Goal: Task Accomplishment & Management: Use online tool/utility

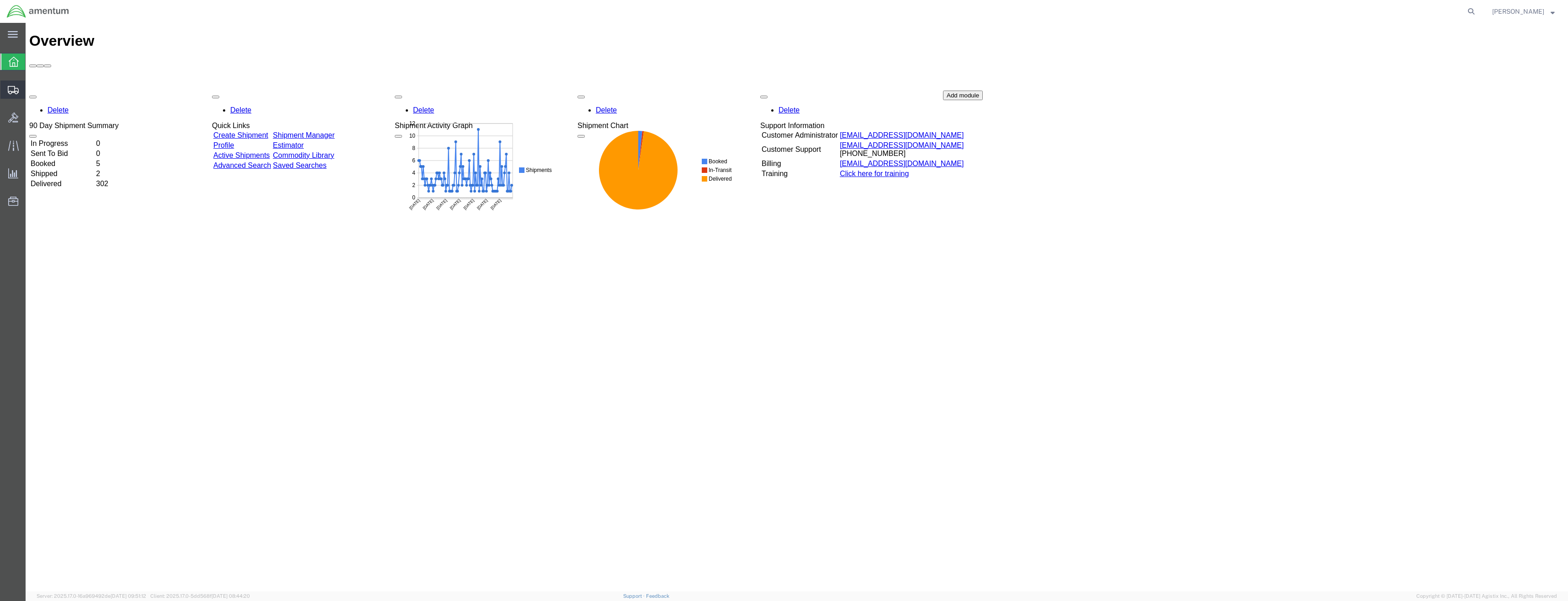
click at [10, 91] on icon at bounding box center [13, 90] width 11 height 8
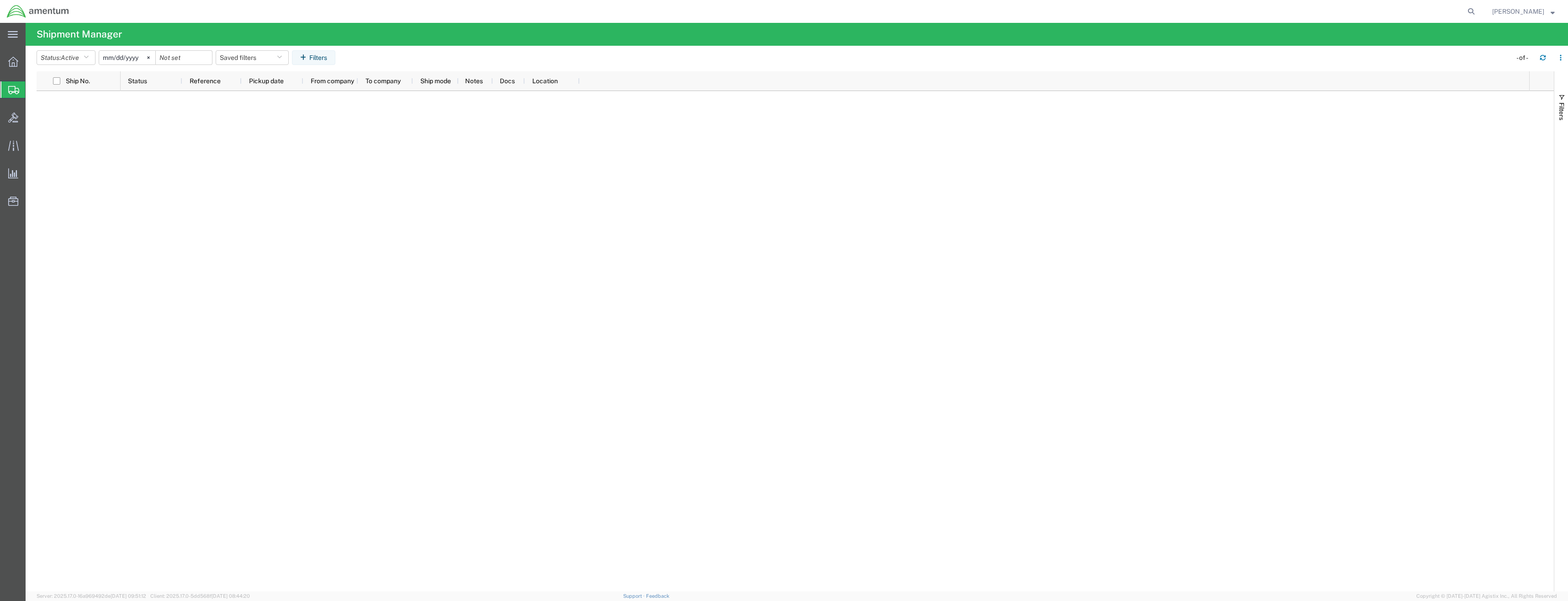
drag, startPoint x: 10, startPoint y: 62, endPoint x: 11, endPoint y: 83, distance: 21.0
click at [10, 62] on icon at bounding box center [13, 62] width 10 height 10
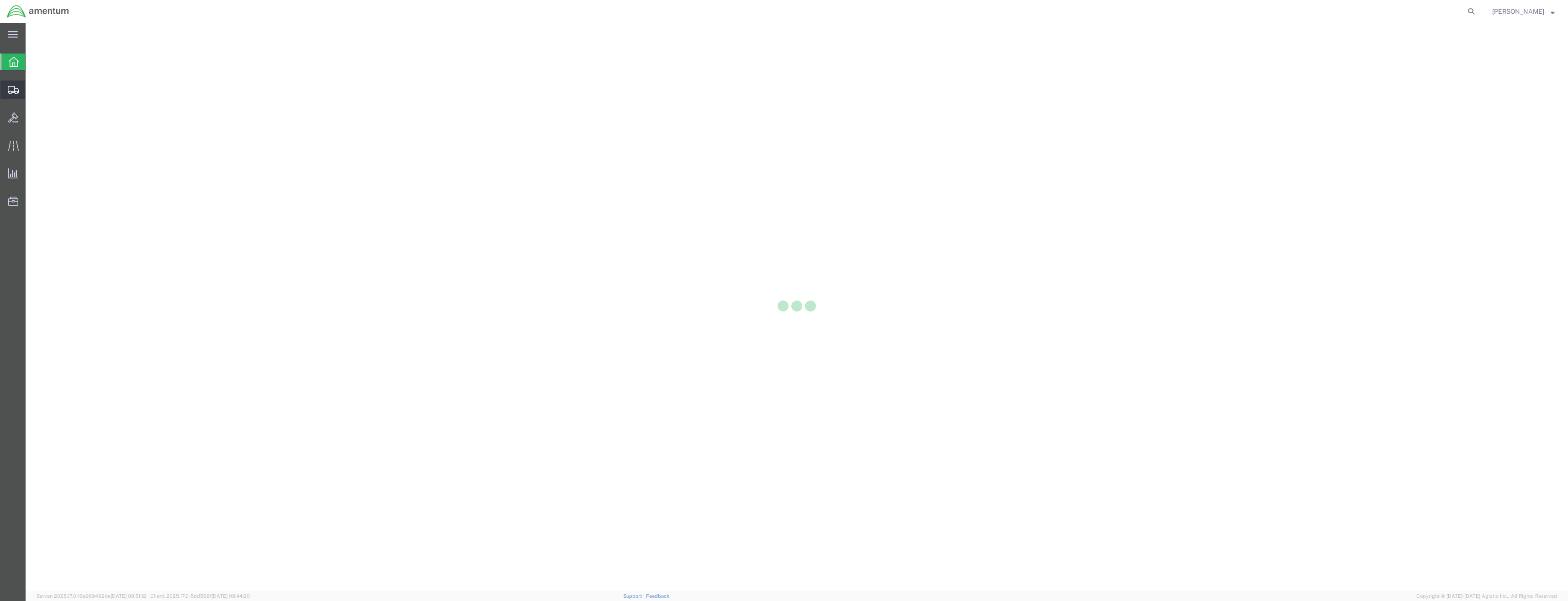
click at [12, 88] on icon at bounding box center [13, 90] width 11 height 8
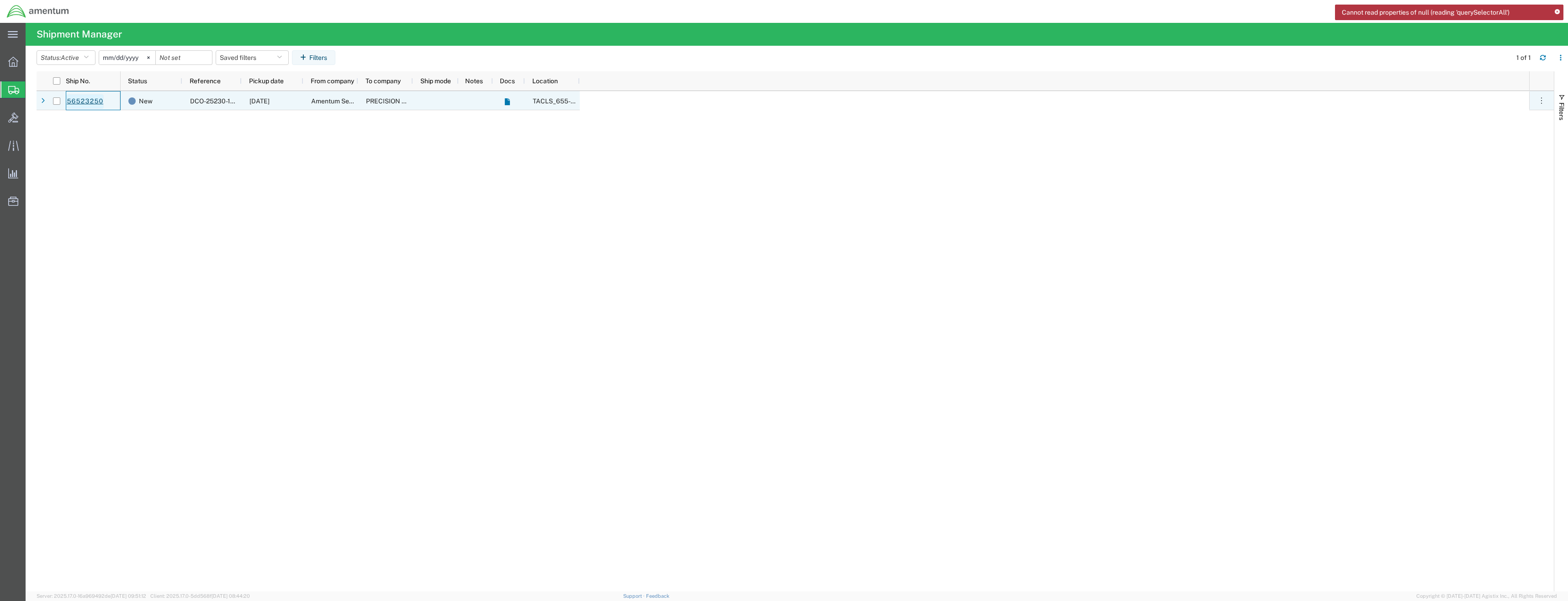
click at [94, 100] on link "56523250" at bounding box center [86, 101] width 38 height 15
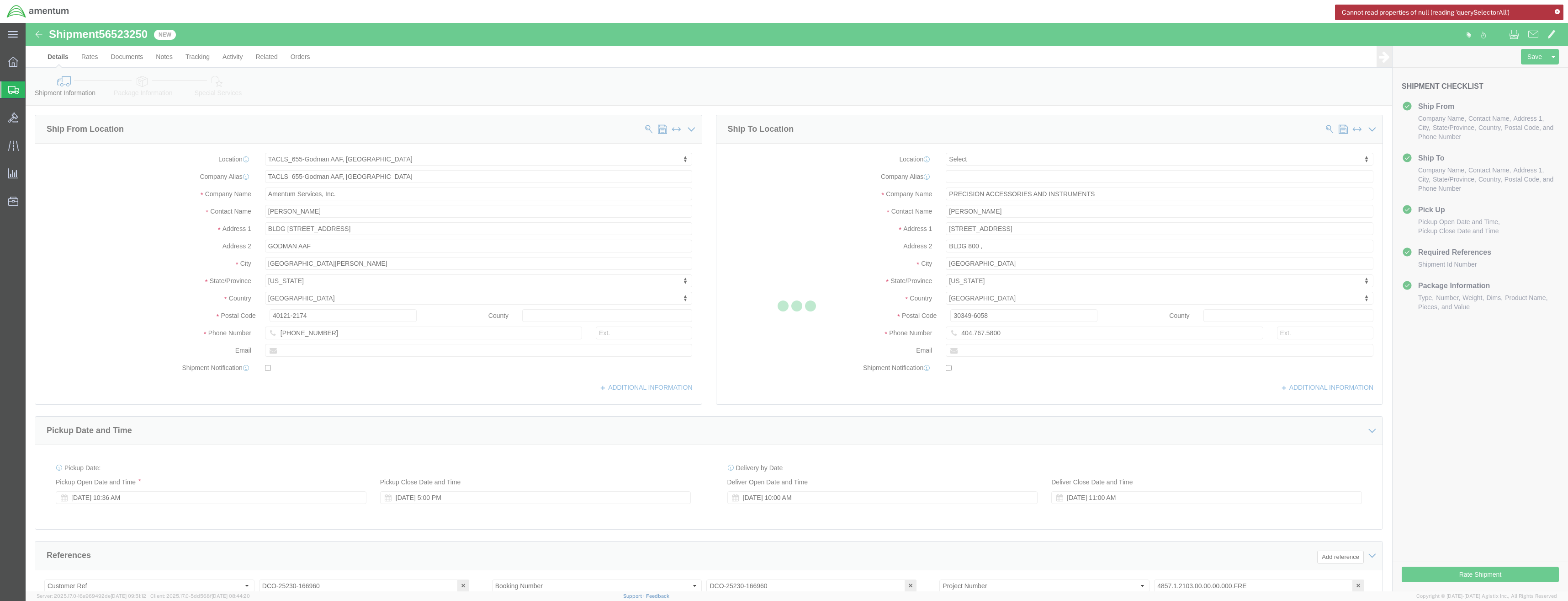
select select "42727"
select select
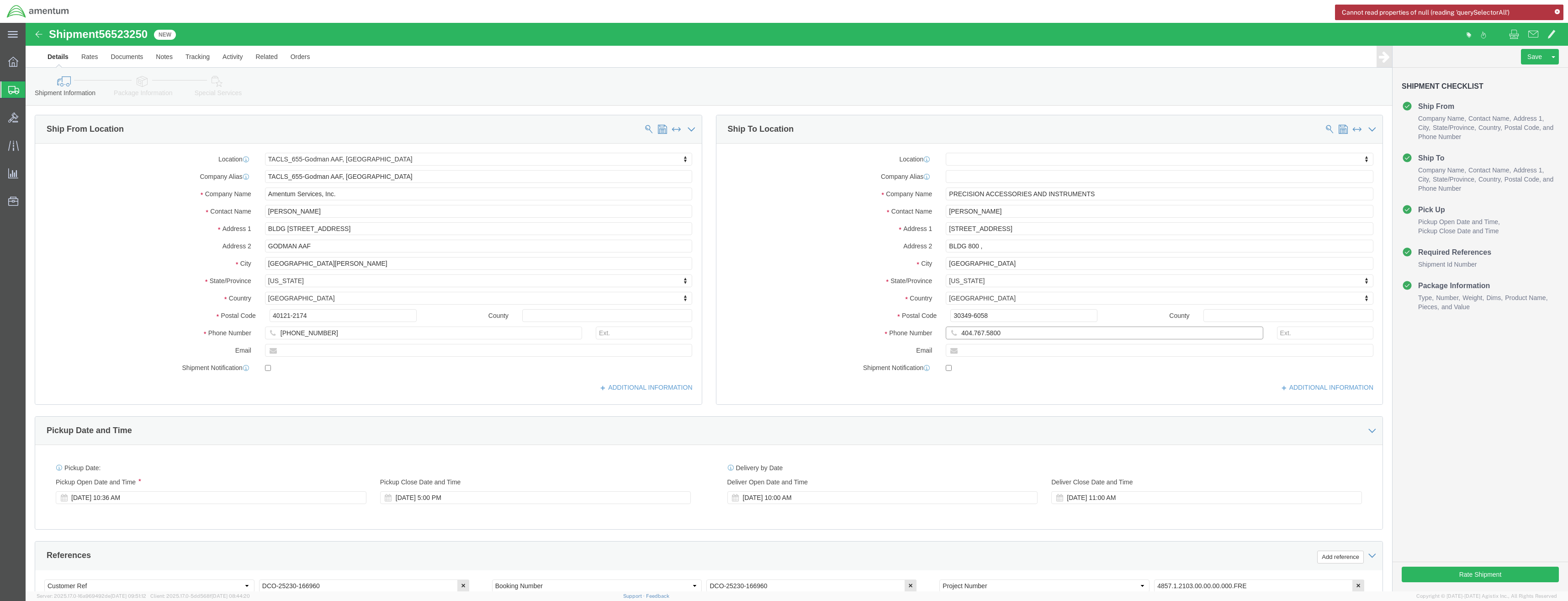
click input "404.767.5800"
click input "404-767.5800"
type input "[PHONE_NUMBER]"
click button "Rate Shipment"
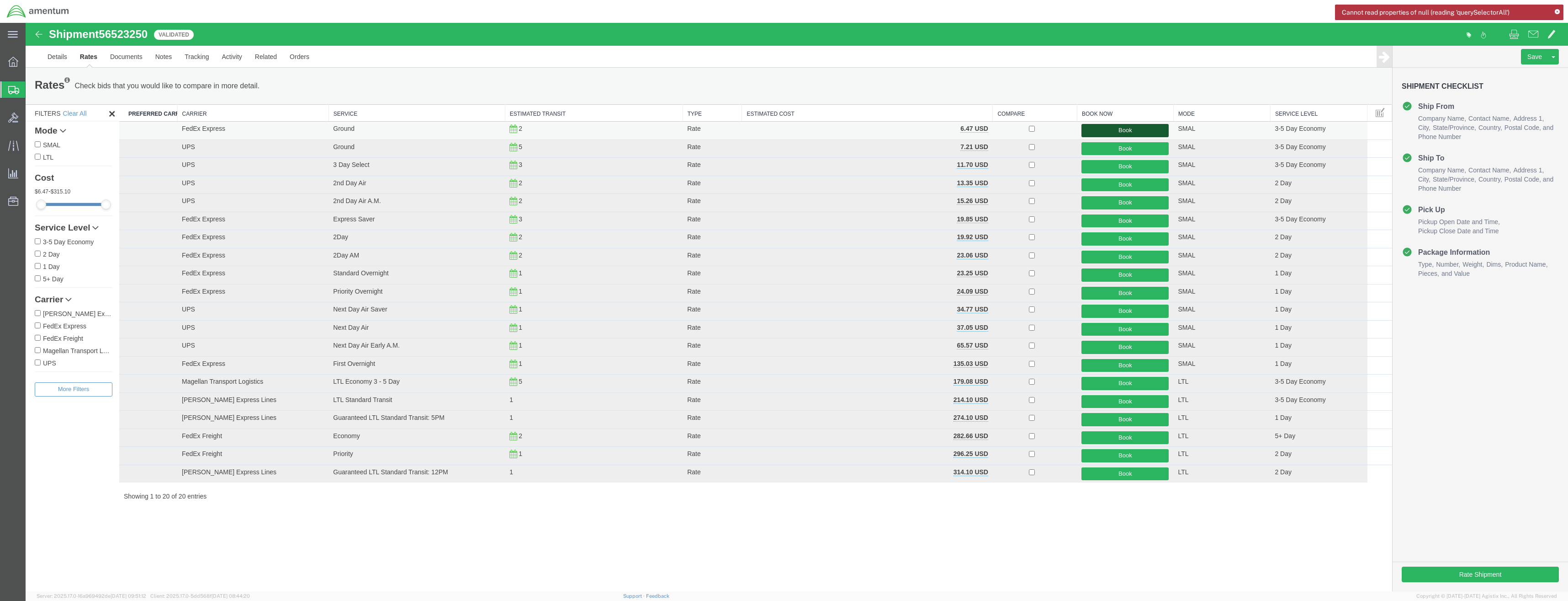
click at [1125, 127] on button "Book" at bounding box center [1126, 130] width 88 height 13
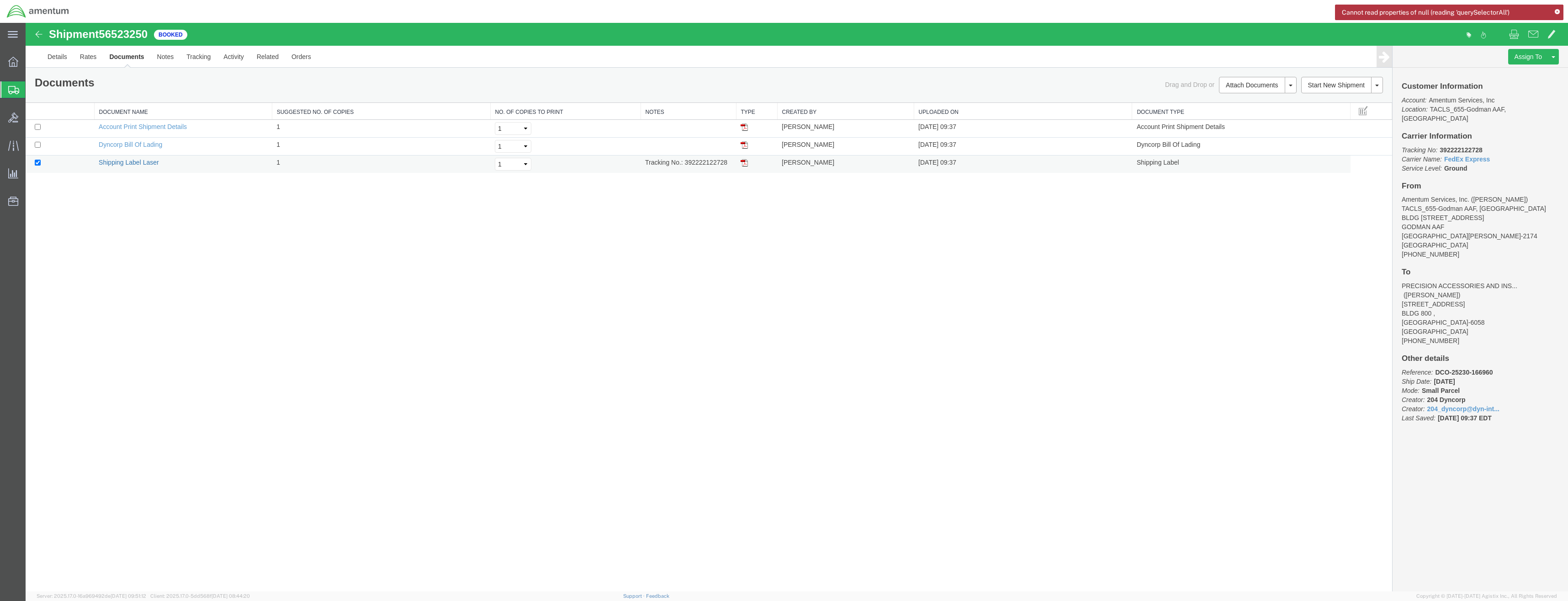
click at [131, 161] on link "Shipping Label Laser" at bounding box center [129, 161] width 61 height 7
click at [10, 59] on icon at bounding box center [13, 62] width 10 height 10
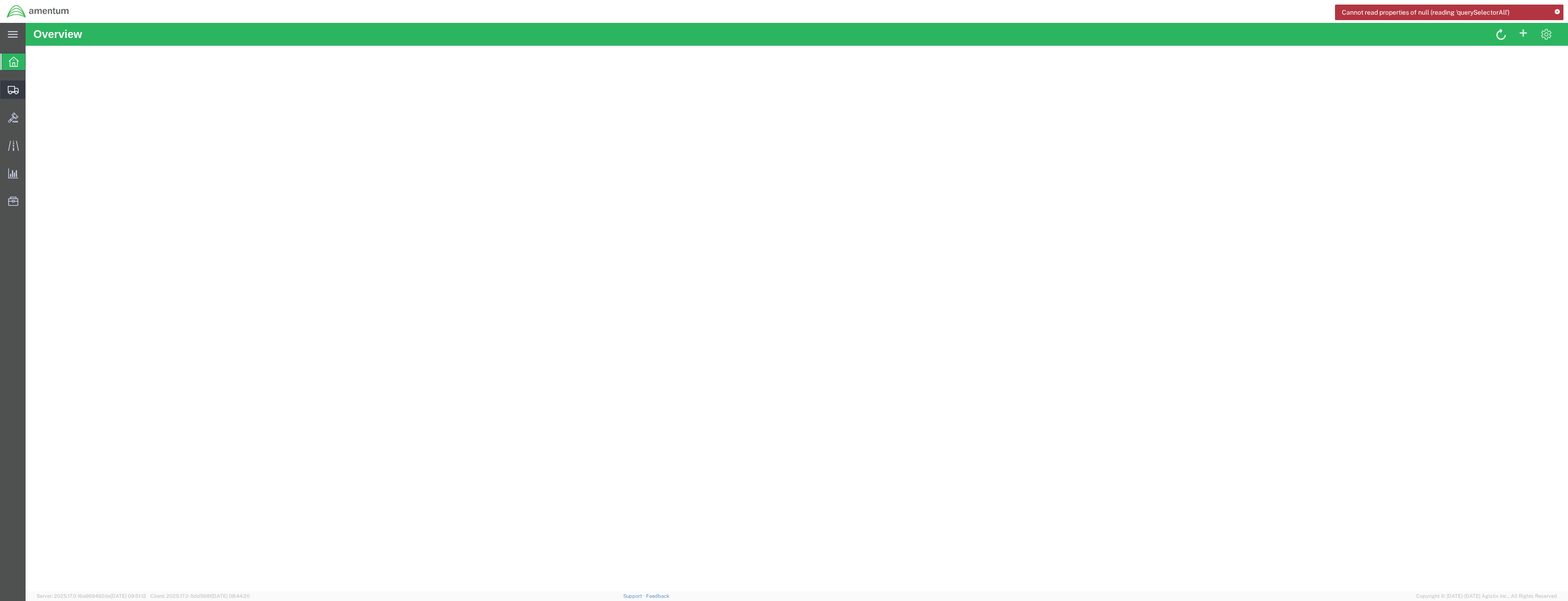
click at [13, 88] on icon at bounding box center [13, 90] width 11 height 8
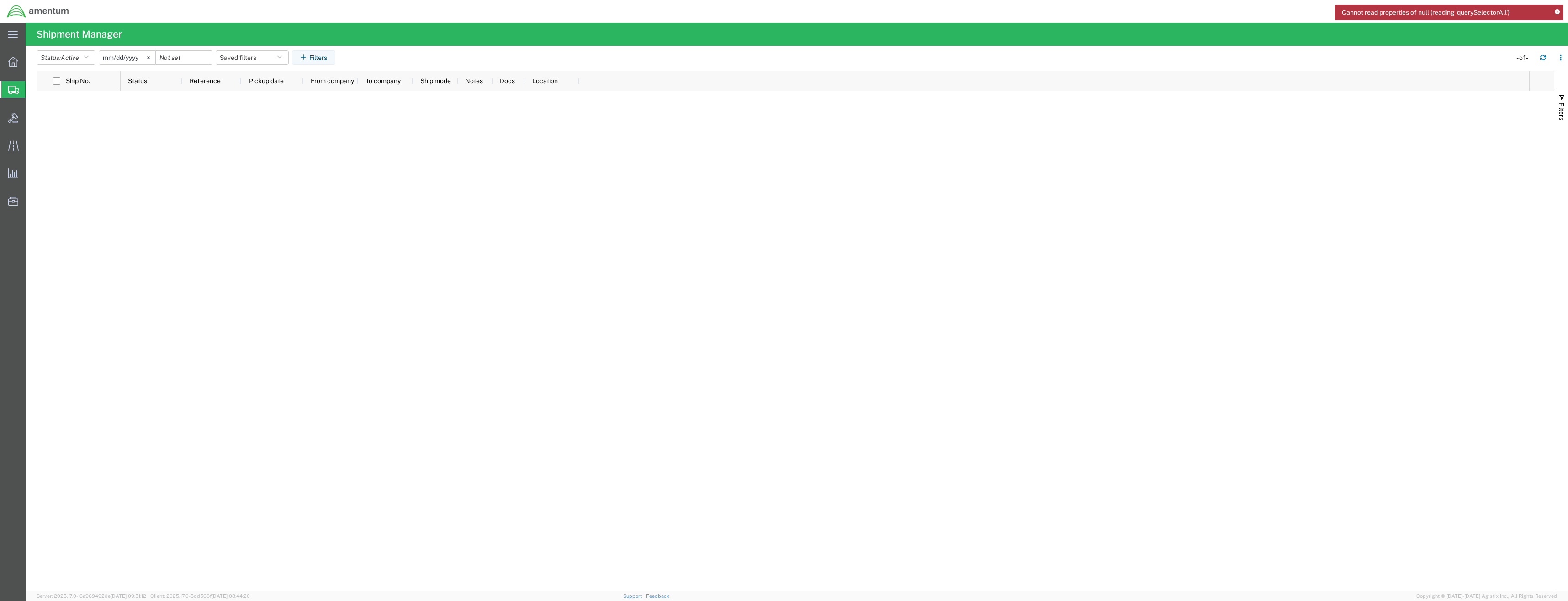
click at [205, 178] on div at bounding box center [825, 341] width 1409 height 500
click at [12, 62] on icon at bounding box center [13, 62] width 10 height 10
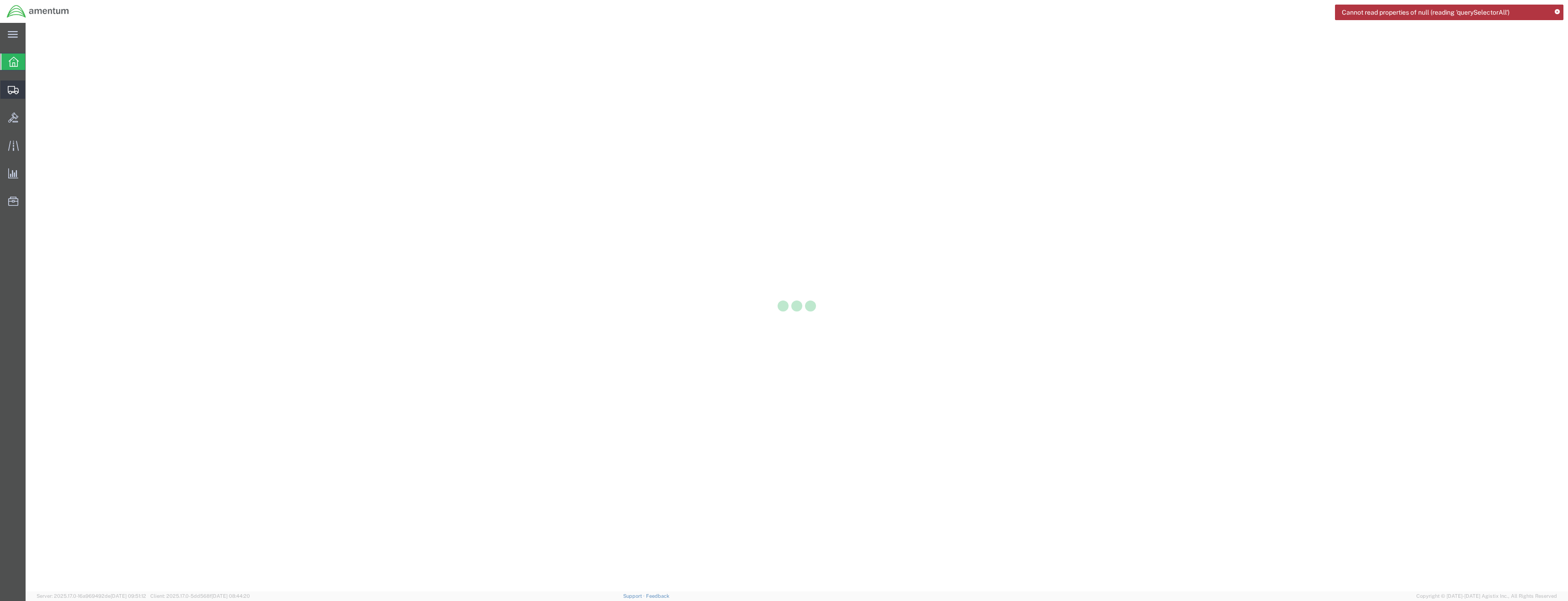
click at [13, 89] on icon at bounding box center [13, 90] width 11 height 8
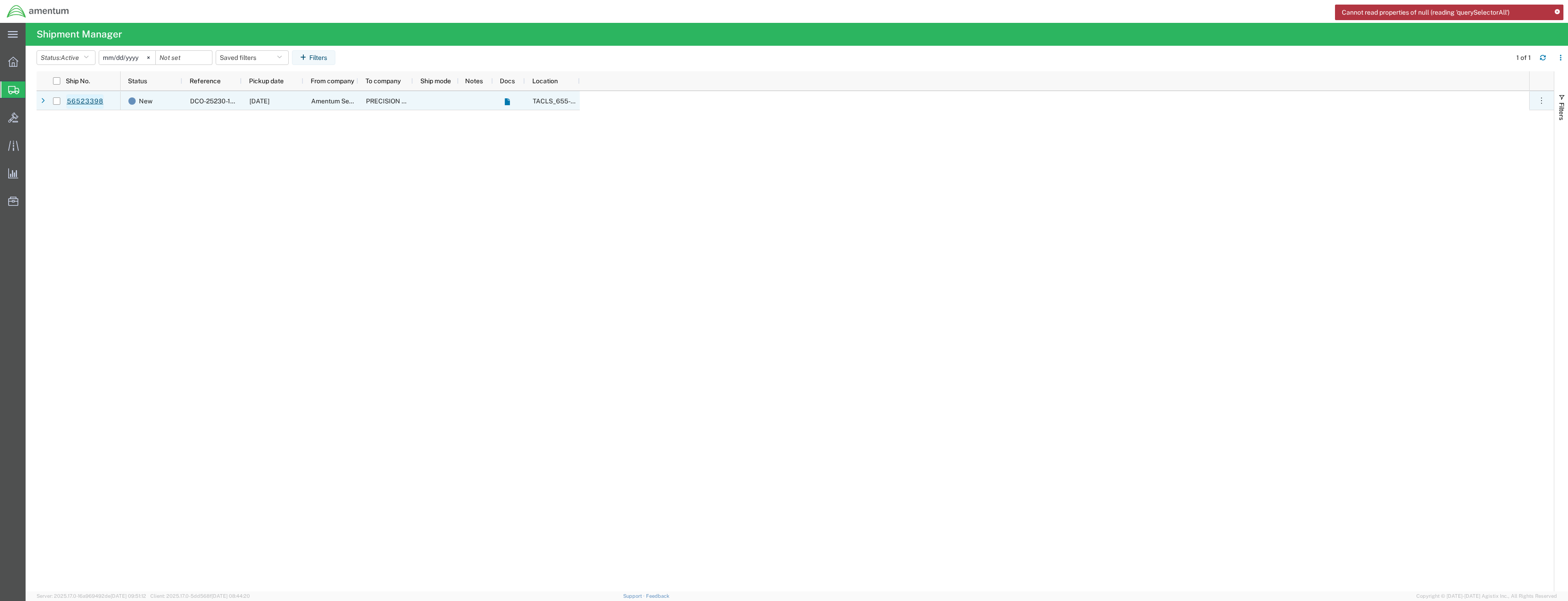
click at [71, 100] on link "56523398" at bounding box center [86, 101] width 38 height 15
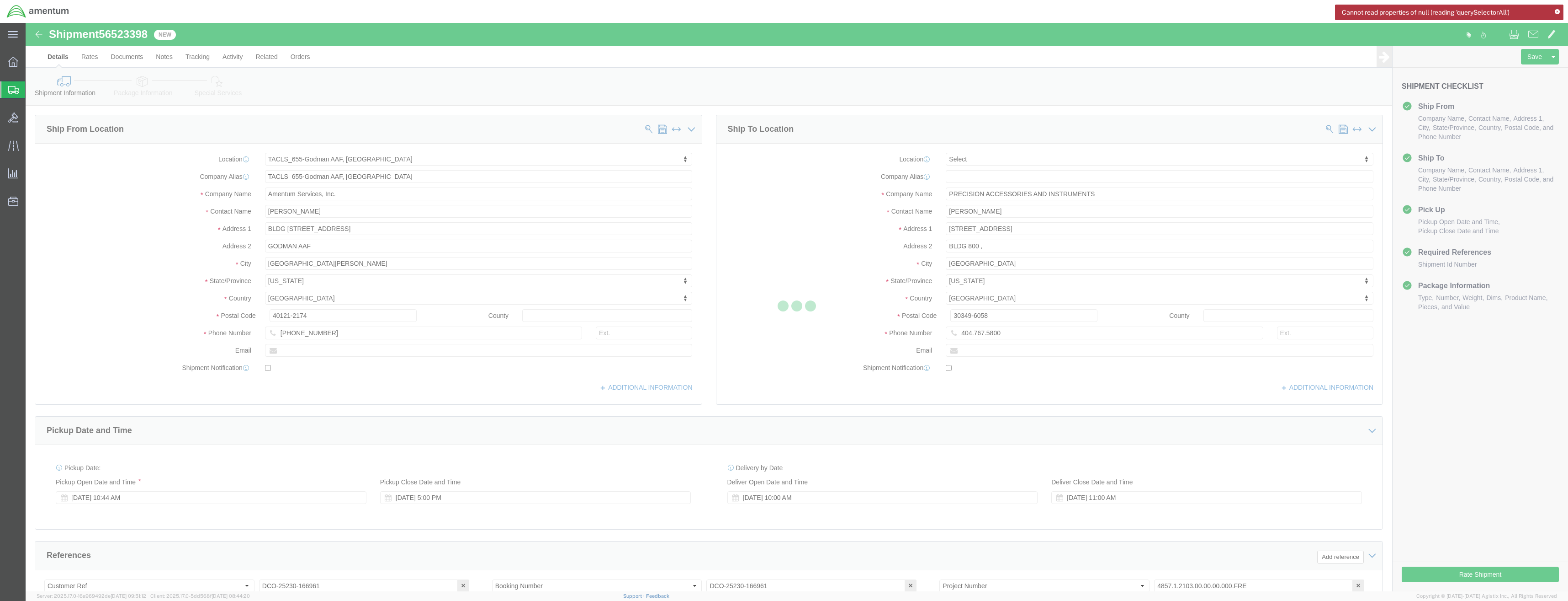
select select "42727"
select select
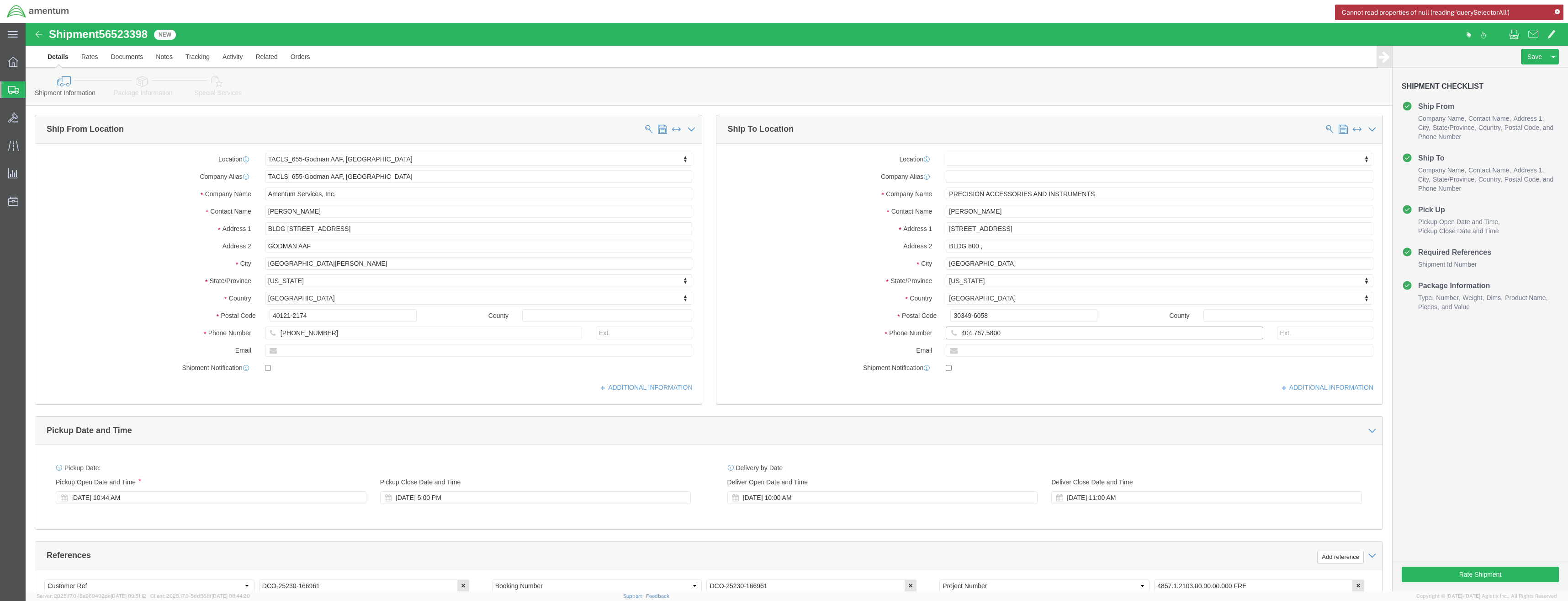
click input "404.767.5800"
click input "404-767.5800"
type input "[PHONE_NUMBER]"
click button "Rate Shipment"
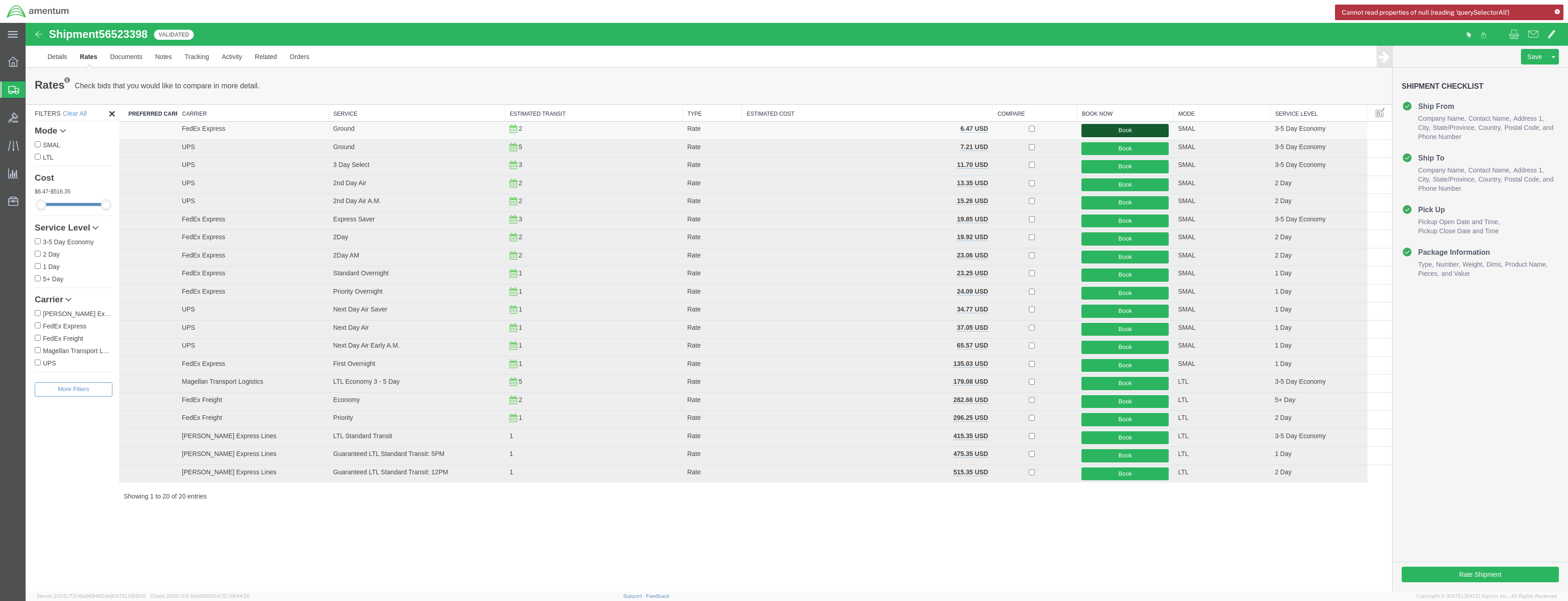
click at [1149, 136] on button "Book" at bounding box center [1126, 130] width 88 height 13
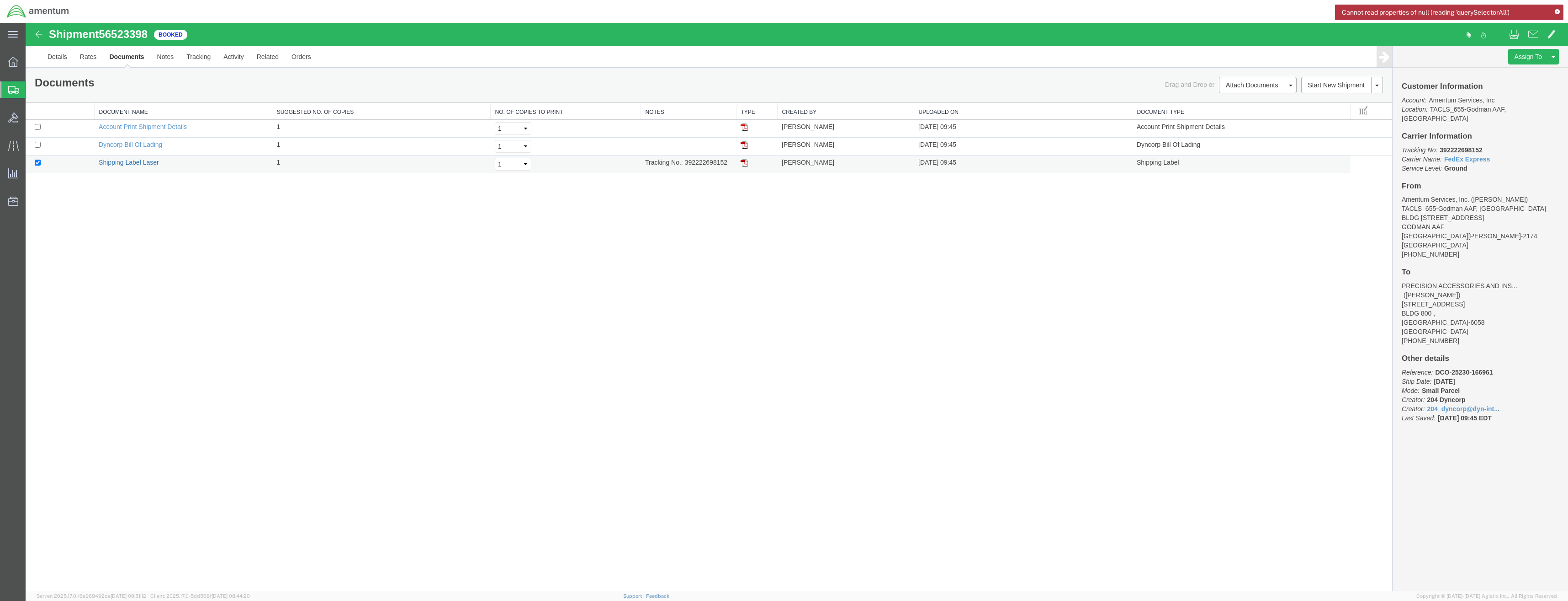
click at [147, 160] on link "Shipping Label Laser" at bounding box center [129, 161] width 61 height 7
